Goal: Task Accomplishment & Management: Manage account settings

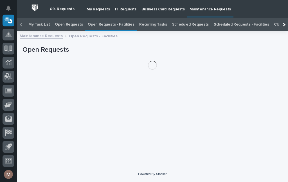
scroll to position [18, 0]
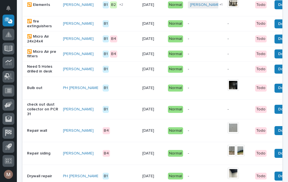
scroll to position [255, 0]
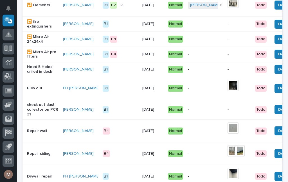
click at [282, 77] on td "Done" at bounding box center [285, 69] width 31 height 15
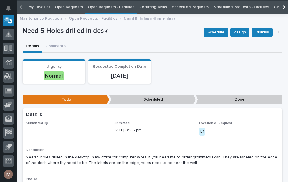
scroll to position [18, 0]
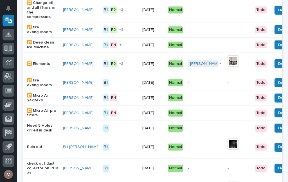
scroll to position [196, 0]
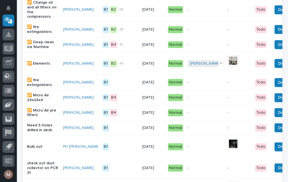
click at [275, 133] on button "Done" at bounding box center [283, 128] width 17 height 9
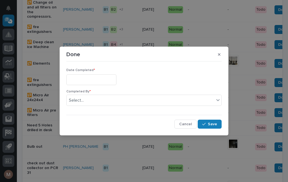
click at [90, 77] on input "text" at bounding box center [91, 80] width 50 height 10
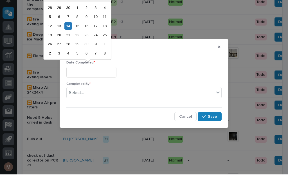
click at [68, 30] on div "14" at bounding box center [68, 34] width 8 height 8
type input "**********"
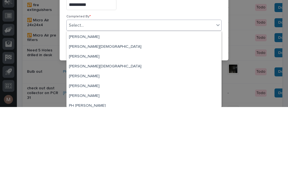
scroll to position [17, 0]
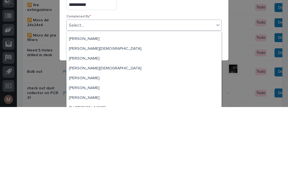
click at [142, 90] on div "Completed By * option Branson Martin focused, 1 of 12. 12 results available. Us…" at bounding box center [143, 100] width 155 height 21
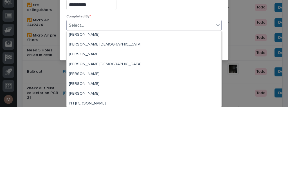
scroll to position [23, 0]
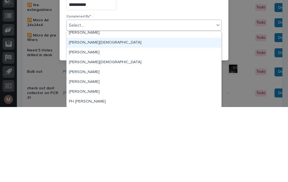
click at [86, 113] on div "Jethro Crist" at bounding box center [144, 118] width 155 height 10
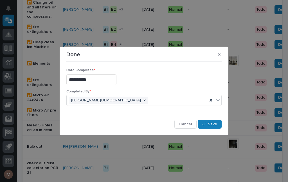
click at [215, 125] on span "Save" at bounding box center [212, 124] width 9 height 5
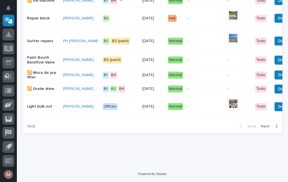
scroll to position [579, 0]
click at [270, 128] on span "Next" at bounding box center [267, 126] width 12 height 5
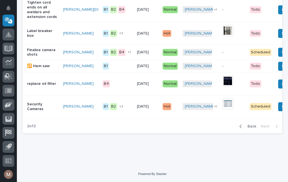
scroll to position [277, 0]
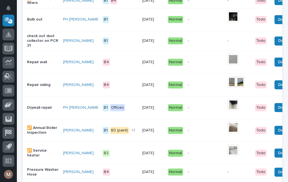
scroll to position [315, 0]
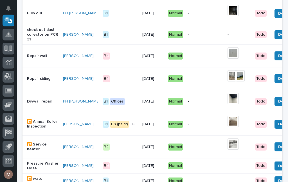
click at [39, 103] on div "Drywall repair" at bounding box center [43, 101] width 32 height 9
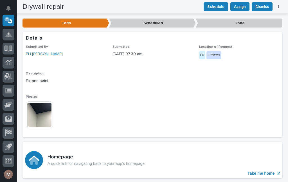
scroll to position [94, 0]
click at [44, 113] on img at bounding box center [39, 115] width 27 height 27
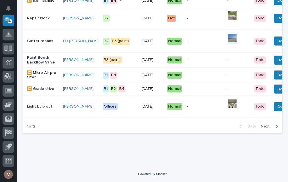
scroll to position [574, 0]
click at [269, 127] on span "Next" at bounding box center [267, 126] width 12 height 5
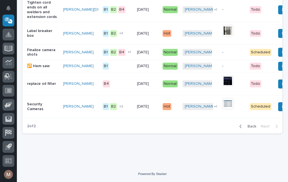
scroll to position [277, 0]
